Goal: Communication & Community: Participate in discussion

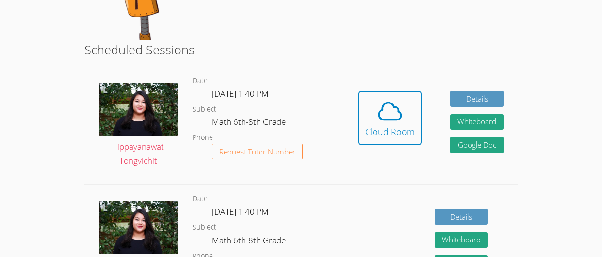
scroll to position [150, 0]
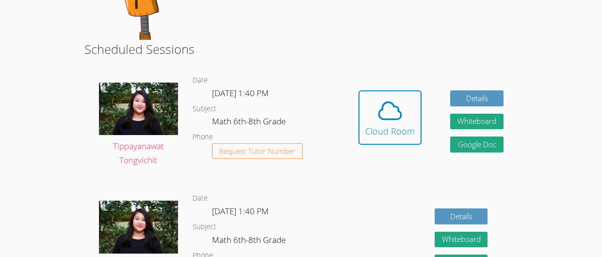
click at [388, 153] on div "Hidden Cloud Room" at bounding box center [390, 124] width 63 height 69
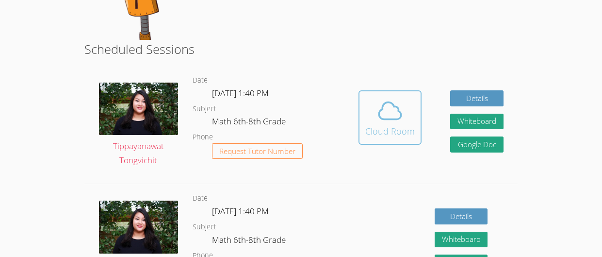
click at [411, 122] on span at bounding box center [390, 110] width 50 height 27
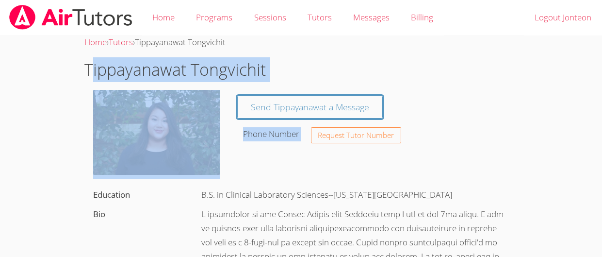
drag, startPoint x: 93, startPoint y: 70, endPoint x: 250, endPoint y: 84, distance: 157.3
click at [98, 100] on img at bounding box center [156, 132] width 127 height 85
click at [60, 96] on body "Home Programs Sessions Tutors Messages Billing Logout Jonteon Home › Tutors › T…" at bounding box center [301, 128] width 602 height 257
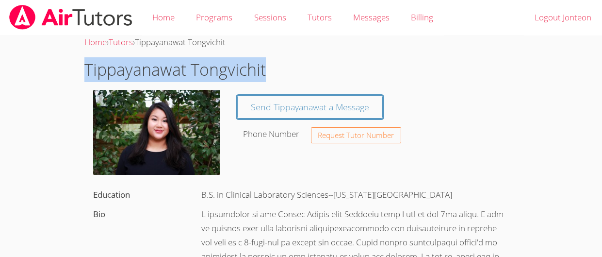
drag, startPoint x: 86, startPoint y: 69, endPoint x: 287, endPoint y: 73, distance: 201.0
click at [287, 73] on h1 "Tippayanawat Tongvichit" at bounding box center [301, 69] width 434 height 25
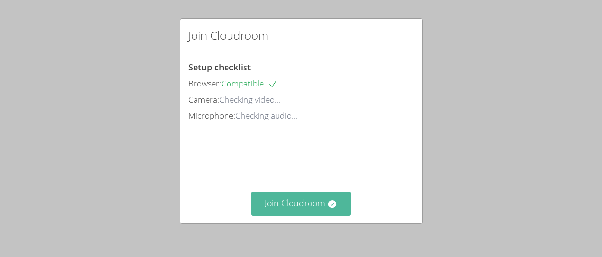
click at [297, 205] on button "Join Cloudroom" at bounding box center [300, 204] width 99 height 24
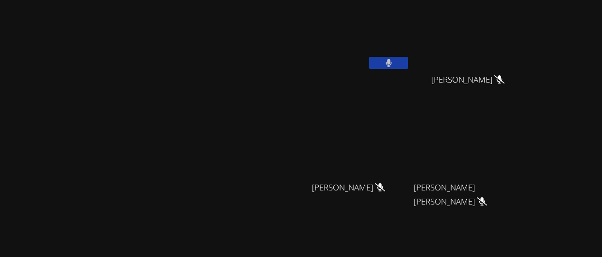
click at [392, 61] on icon at bounding box center [389, 63] width 6 height 8
click at [394, 61] on icon at bounding box center [389, 63] width 10 height 8
click at [392, 61] on icon at bounding box center [389, 63] width 6 height 8
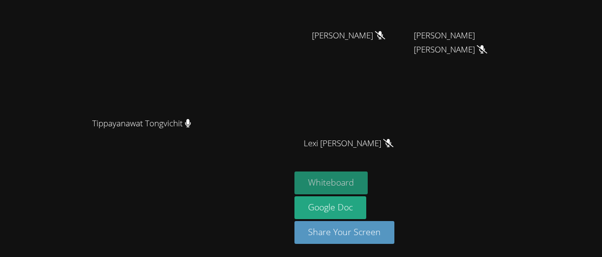
click at [368, 185] on button "Whiteboard" at bounding box center [331, 182] width 73 height 23
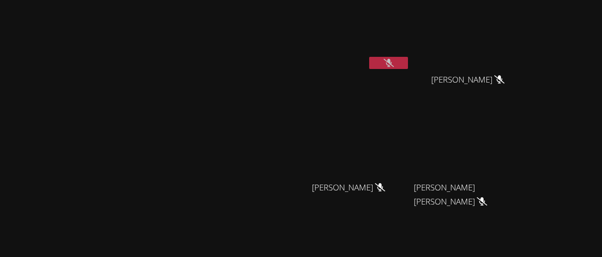
click at [394, 65] on icon at bounding box center [389, 63] width 10 height 8
click at [408, 65] on button at bounding box center [388, 63] width 39 height 12
click at [408, 61] on button at bounding box center [388, 63] width 39 height 12
click at [394, 61] on icon at bounding box center [389, 63] width 10 height 8
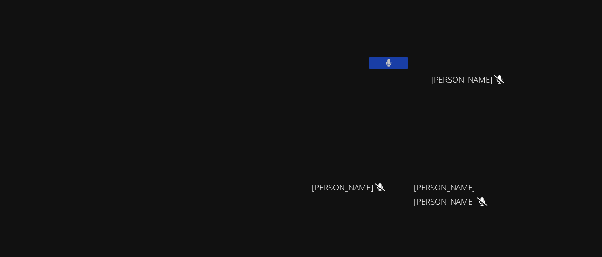
click at [392, 61] on icon at bounding box center [389, 63] width 6 height 8
click at [529, 158] on video at bounding box center [472, 144] width 116 height 65
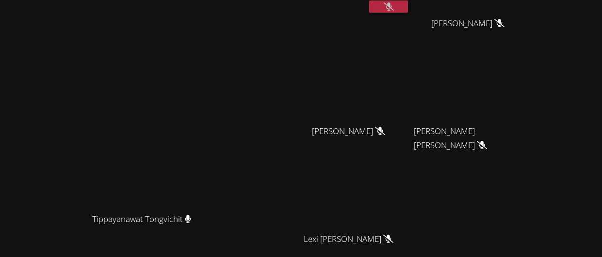
scroll to position [57, 0]
click at [392, 156] on div "Carlie Powell" at bounding box center [353, 138] width 116 height 39
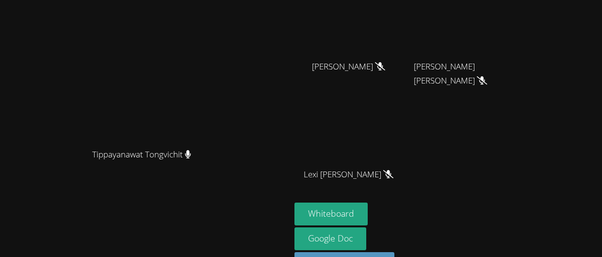
scroll to position [0, 0]
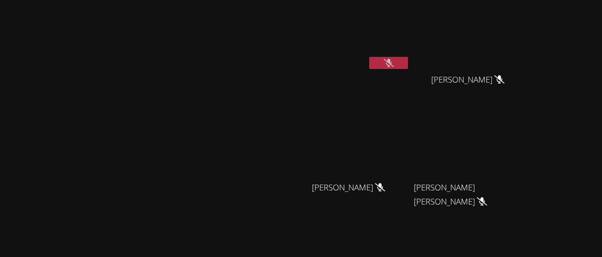
click at [394, 65] on icon at bounding box center [389, 63] width 10 height 8
click at [408, 65] on button at bounding box center [388, 63] width 39 height 12
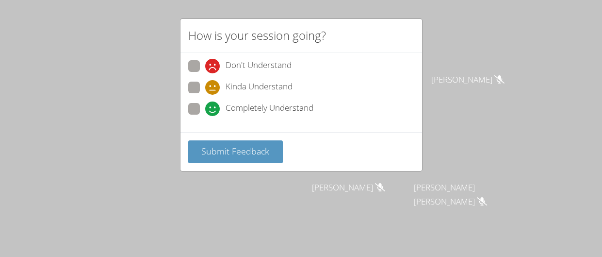
click at [205, 95] on span at bounding box center [205, 95] width 0 height 0
click at [205, 89] on input "Kinda Understand" at bounding box center [209, 86] width 8 height 8
radio input "true"
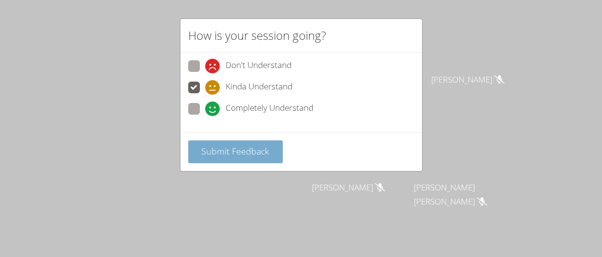
click at [233, 160] on button "Submit Feedback" at bounding box center [235, 151] width 95 height 23
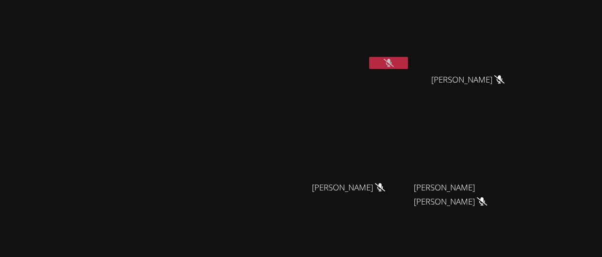
click at [394, 62] on icon at bounding box center [389, 63] width 10 height 8
click at [392, 62] on icon at bounding box center [389, 63] width 6 height 8
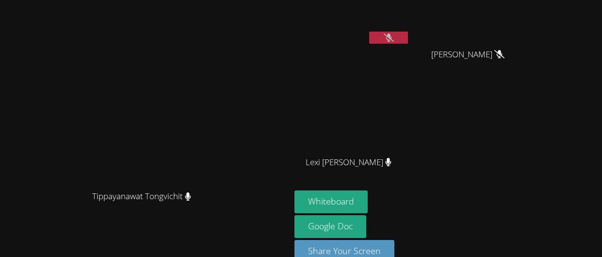
scroll to position [44, 0]
